Goal: Task Accomplishment & Management: Manage account settings

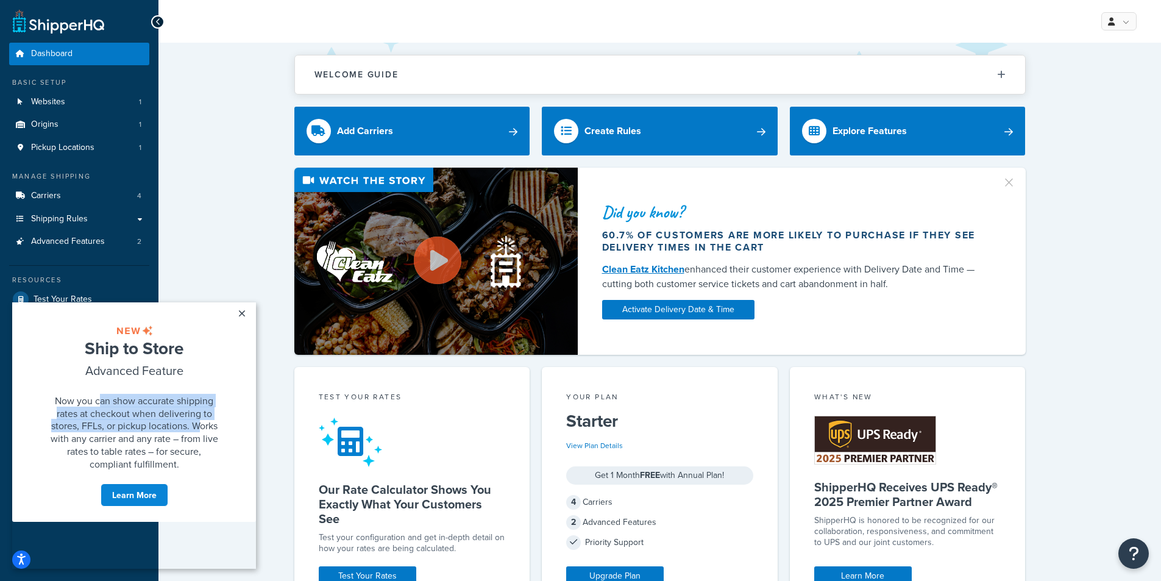
drag, startPoint x: 101, startPoint y: 413, endPoint x: 198, endPoint y: 453, distance: 104.1
click at [198, 453] on span "Now you can show accurate shipping rates at checkout when delivering to stores,…" at bounding box center [135, 432] width 168 height 77
click at [205, 471] on span "Now you can show accurate shipping rates at checkout when delivering to stores,…" at bounding box center [135, 432] width 168 height 77
click at [235, 312] on link "×" at bounding box center [241, 313] width 21 height 22
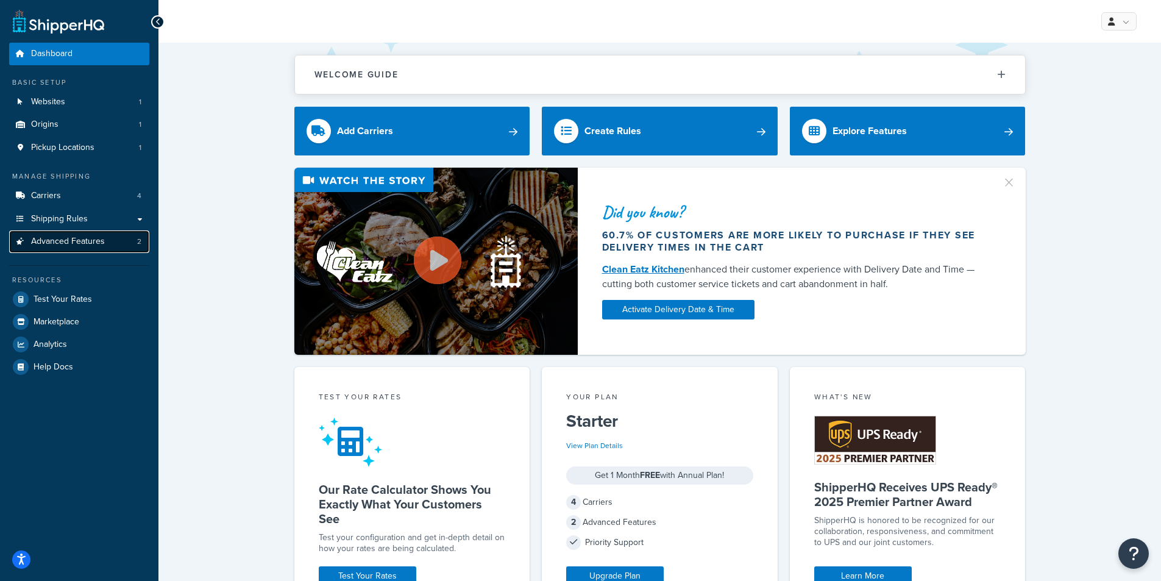
click at [107, 246] on link "Advanced Features 2" at bounding box center [79, 241] width 140 height 23
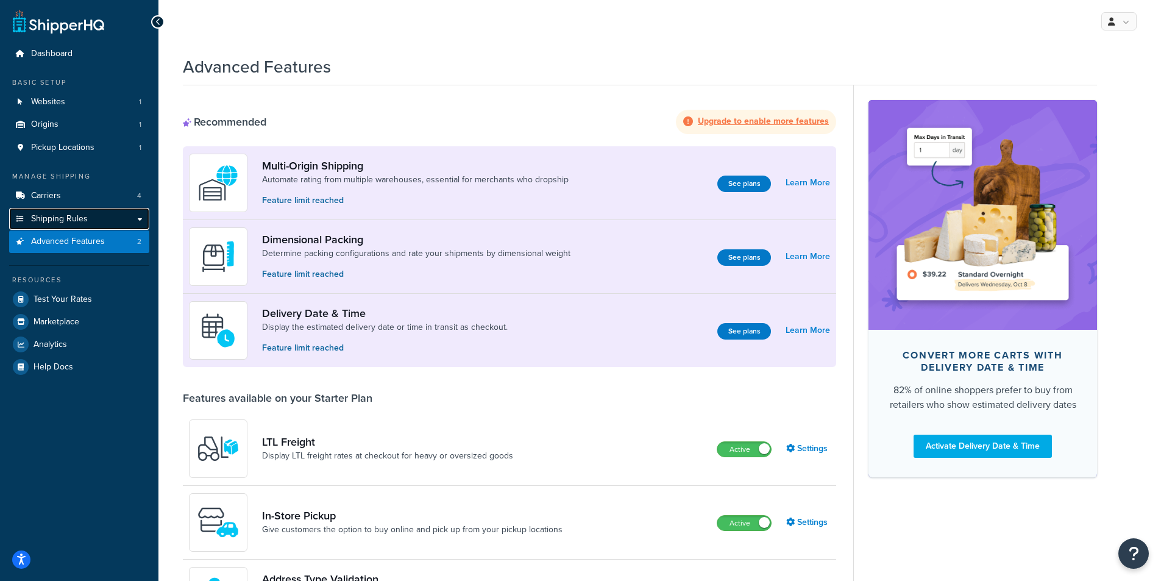
click at [74, 216] on span "Shipping Rules" at bounding box center [59, 219] width 57 height 10
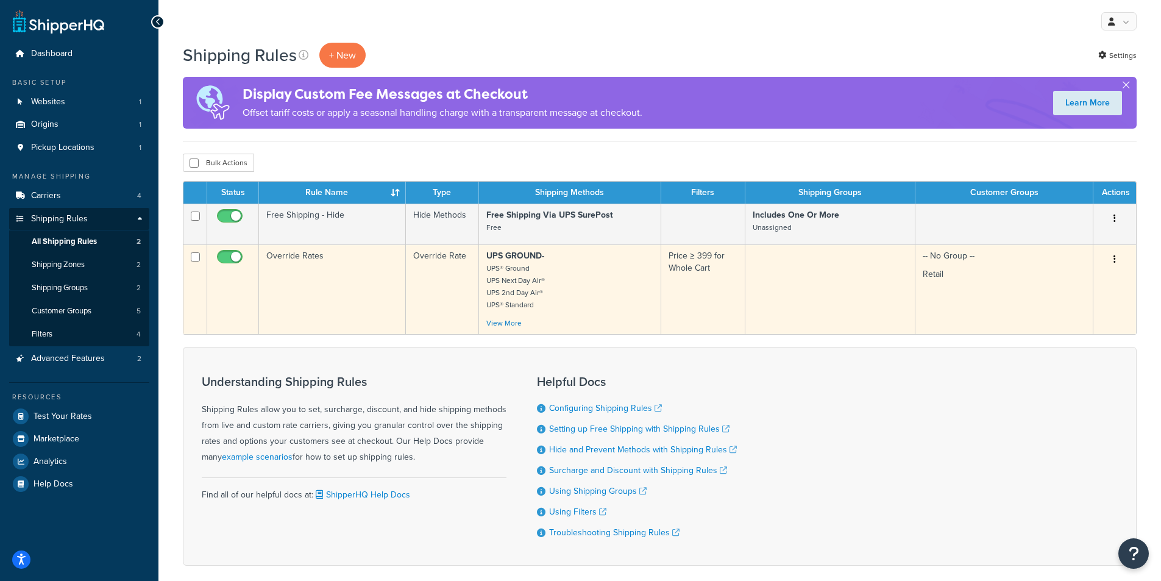
click at [1120, 261] on button "button" at bounding box center [1114, 260] width 17 height 20
click at [1095, 283] on link "Edit" at bounding box center [1075, 282] width 96 height 25
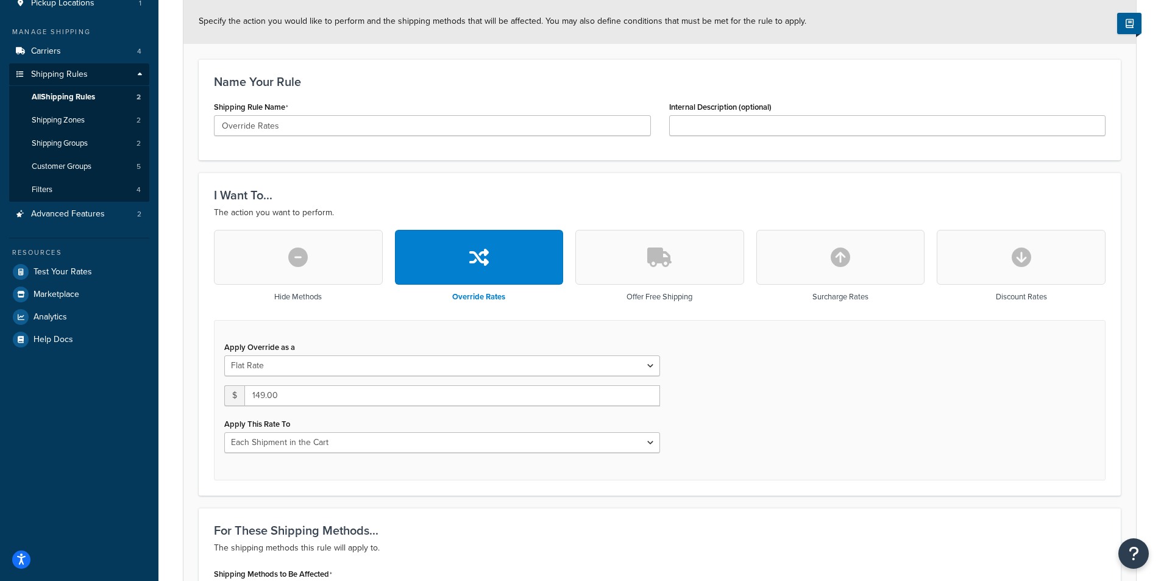
scroll to position [55, 0]
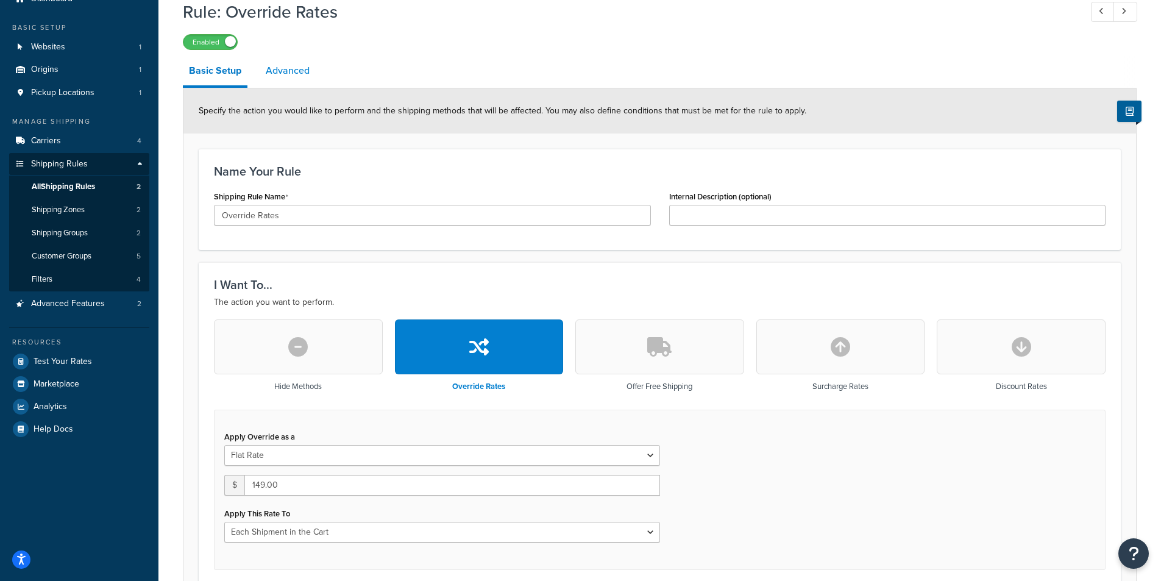
click at [280, 61] on link "Advanced" at bounding box center [288, 70] width 56 height 29
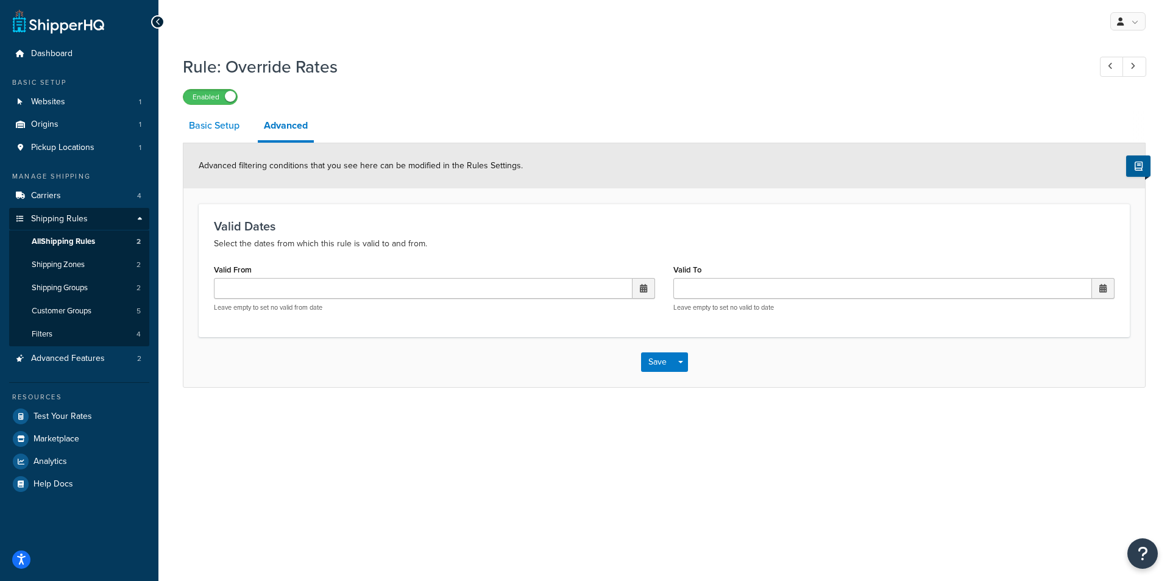
click at [213, 131] on link "Basic Setup" at bounding box center [214, 125] width 63 height 29
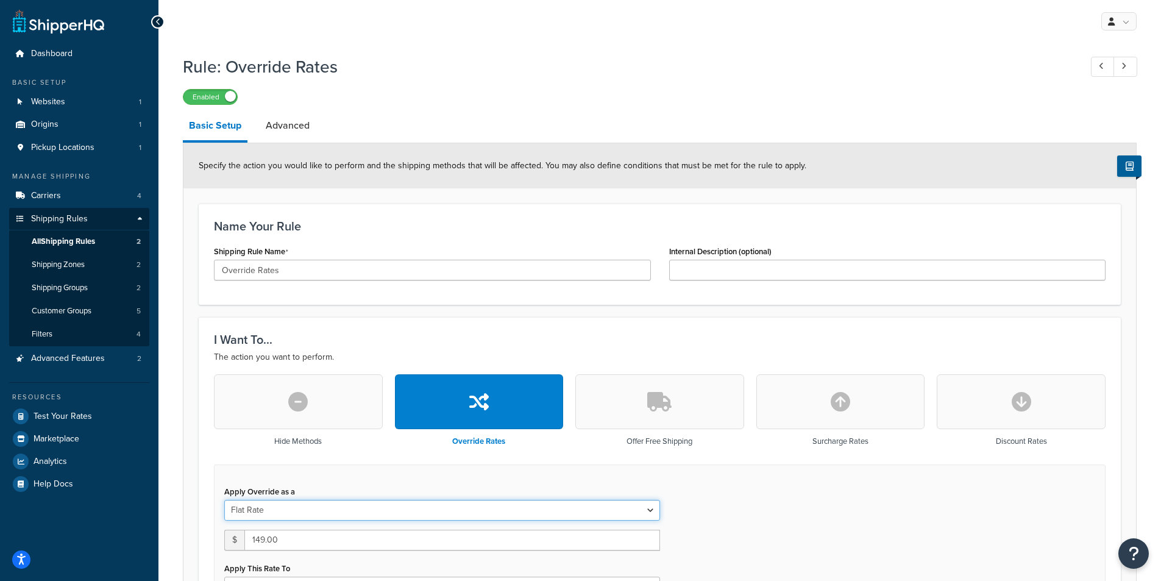
click at [360, 504] on select "Flat Rate Percentage Flat Rate & Percentage" at bounding box center [442, 510] width 436 height 21
click at [358, 504] on select "Flat Rate Percentage Flat Rate & Percentage" at bounding box center [442, 510] width 436 height 21
click at [82, 199] on link "Carriers 4" at bounding box center [79, 196] width 140 height 23
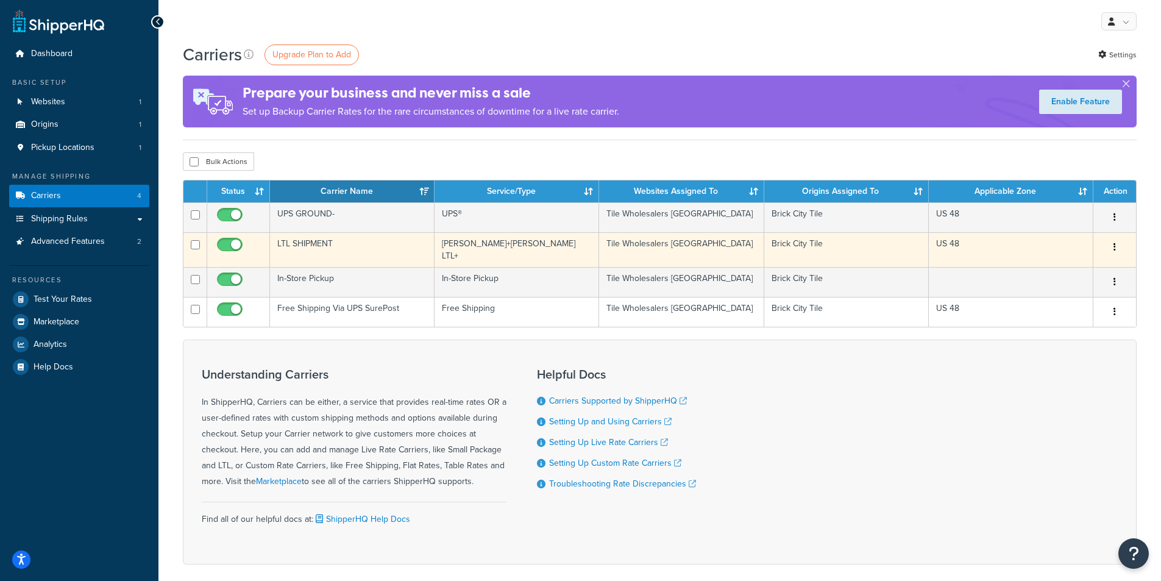
click at [290, 243] on td "LTL SHIPMENT" at bounding box center [352, 249] width 165 height 35
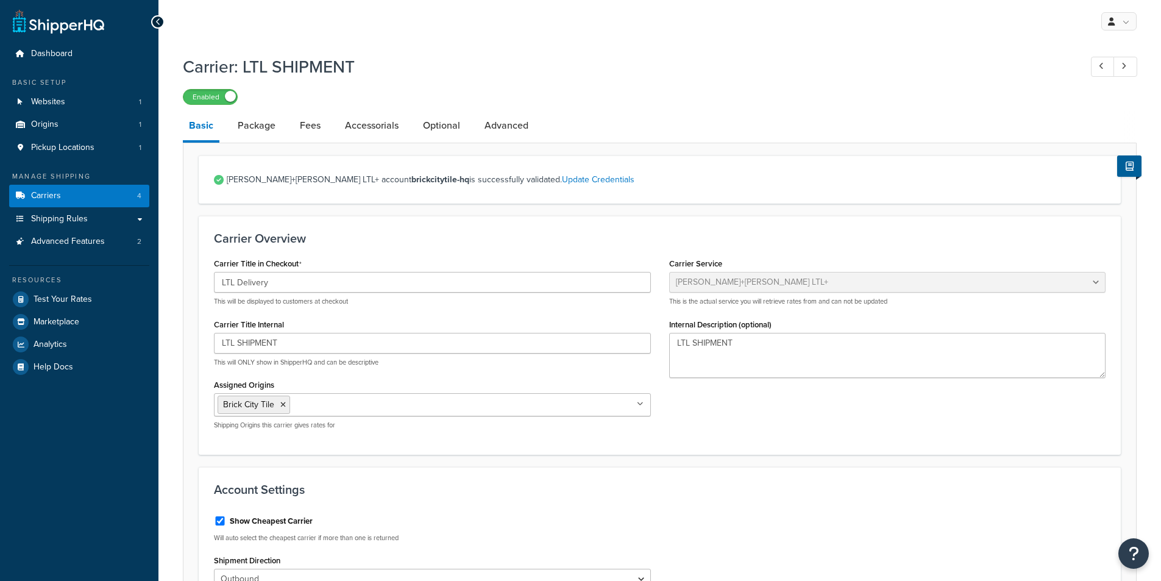
select select "reTransFreight"
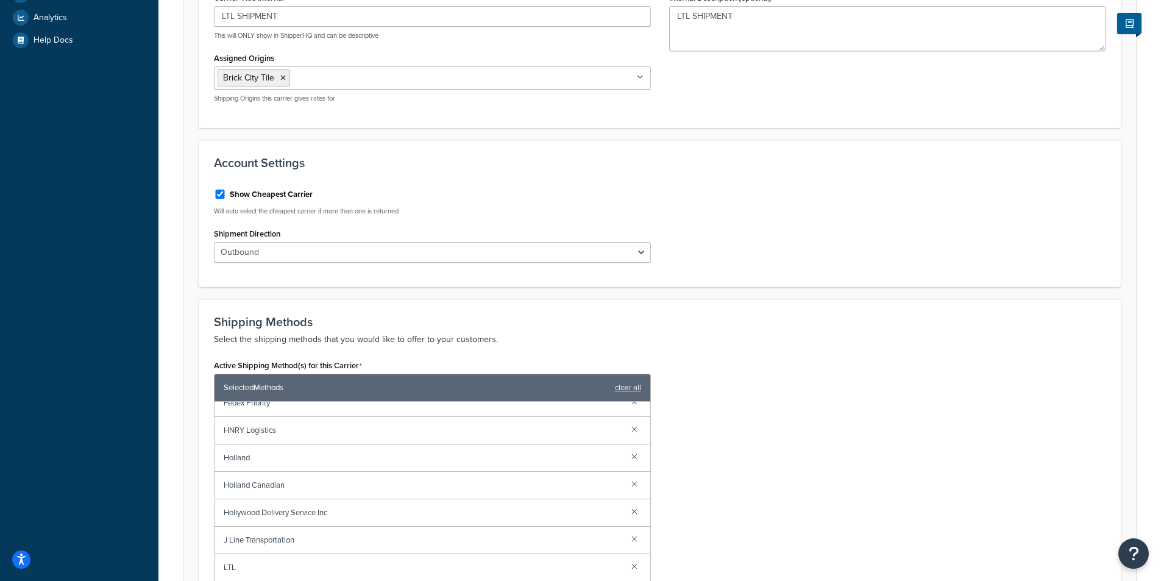
scroll to position [144, 0]
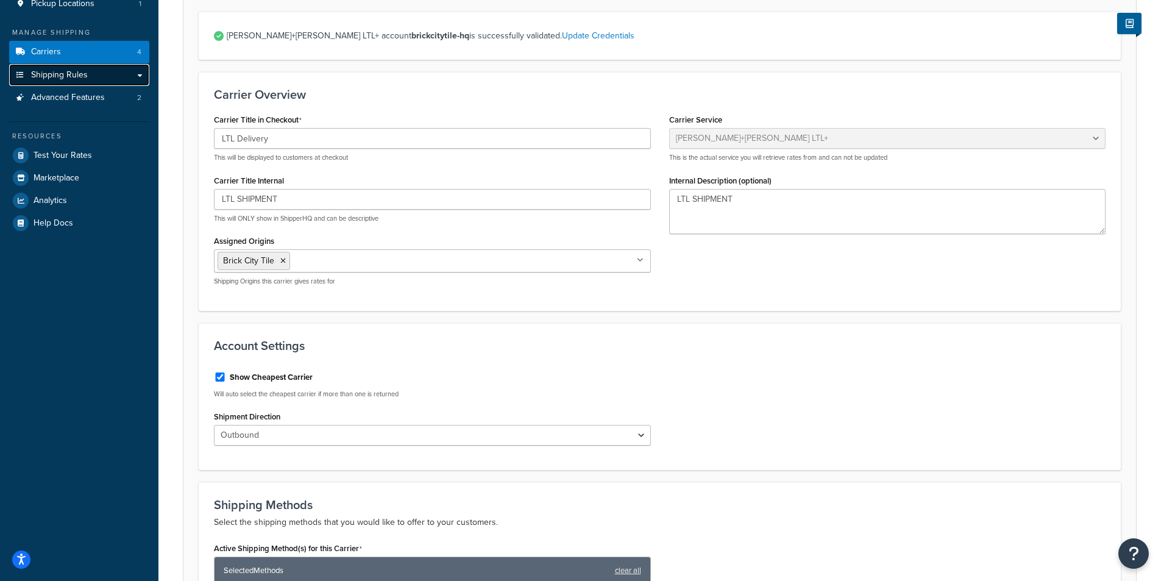
click at [55, 73] on span "Shipping Rules" at bounding box center [59, 75] width 57 height 10
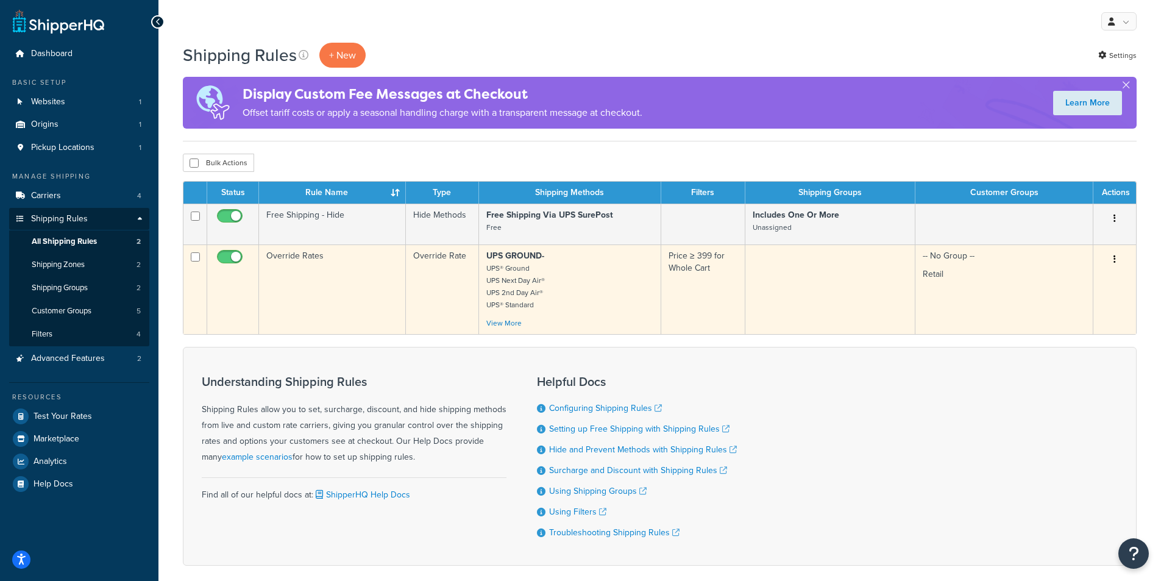
click at [1119, 259] on button "button" at bounding box center [1114, 260] width 17 height 20
click at [1047, 281] on link "Edit" at bounding box center [1075, 282] width 96 height 25
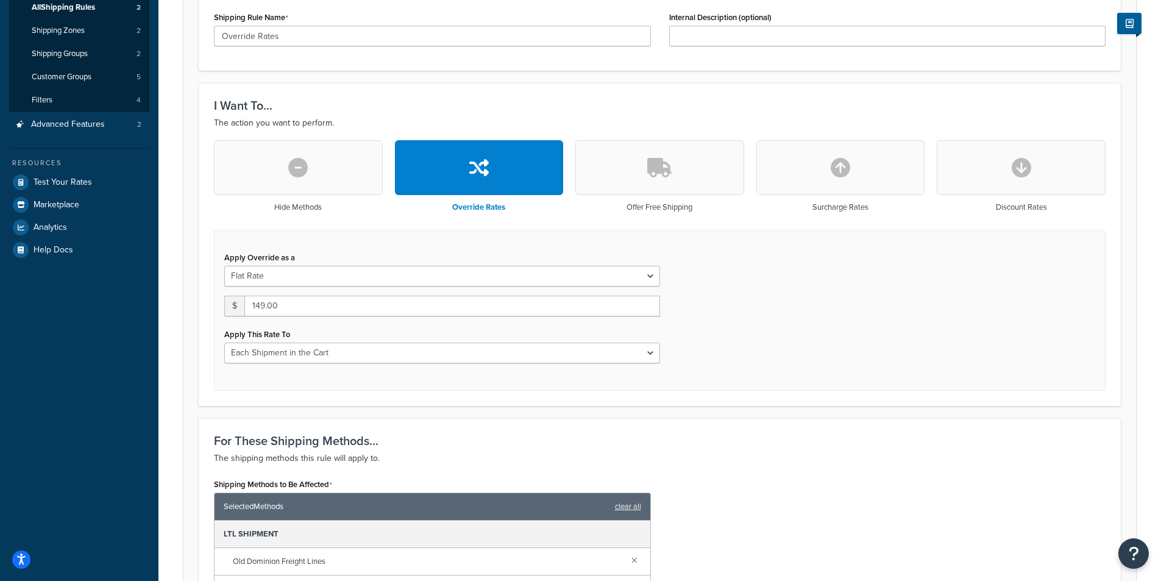
scroll to position [366, 0]
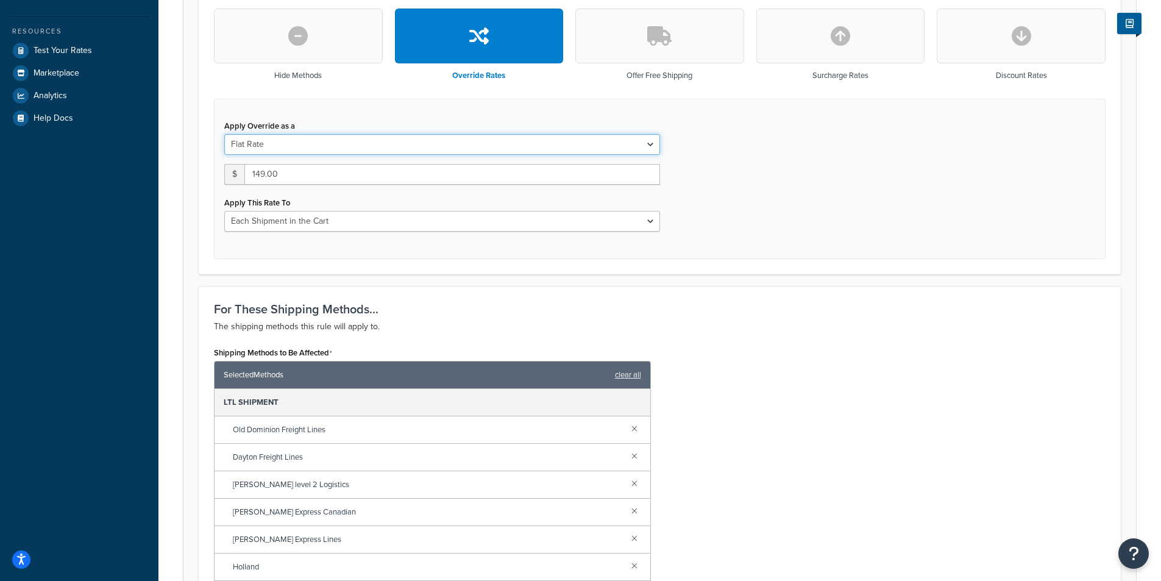
click at [312, 141] on select "Flat Rate Percentage Flat Rate & Percentage" at bounding box center [442, 144] width 436 height 21
click at [871, 377] on div "Shipping Methods to Be Affected Selected Methods clear all LTL SHIPMENT Old Dom…" at bounding box center [660, 505] width 910 height 323
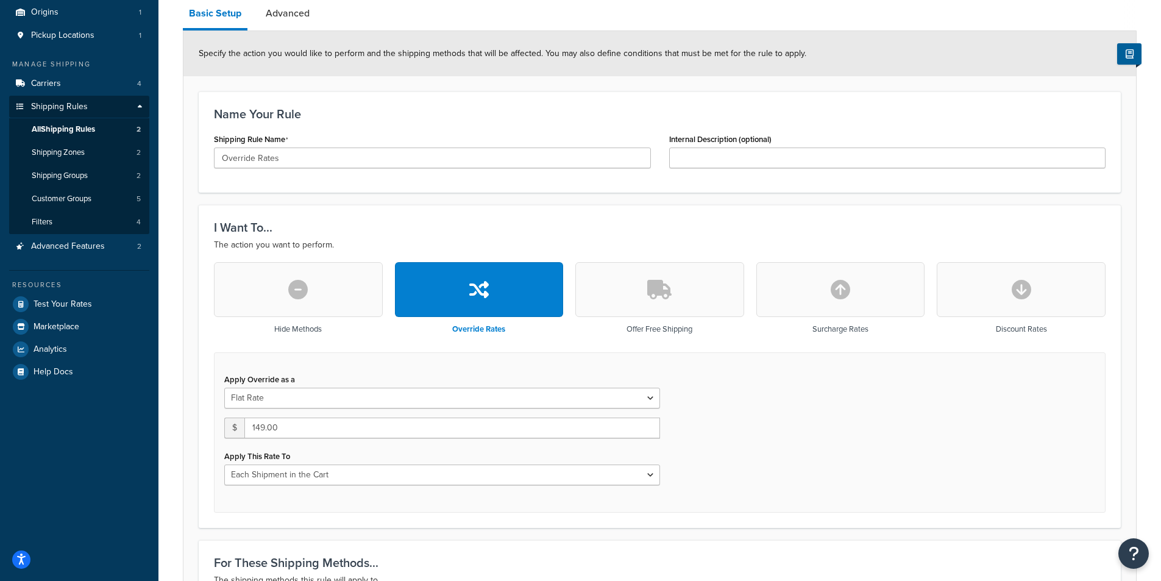
scroll to position [0, 0]
